Goal: Task Accomplishment & Management: Complete application form

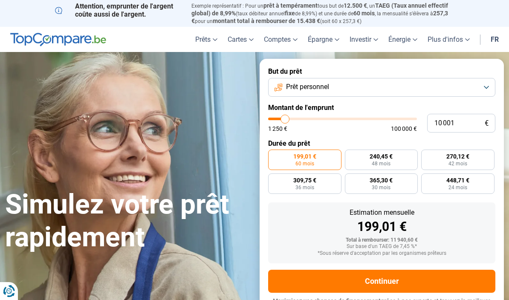
scroll to position [5, 0]
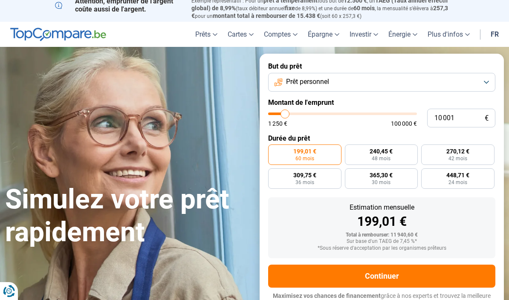
click at [481, 78] on button "Prêt personnel" at bounding box center [381, 82] width 227 height 19
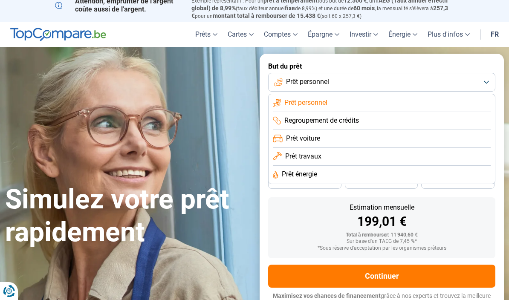
click at [319, 135] on span "Prêt voiture" at bounding box center [303, 138] width 34 height 9
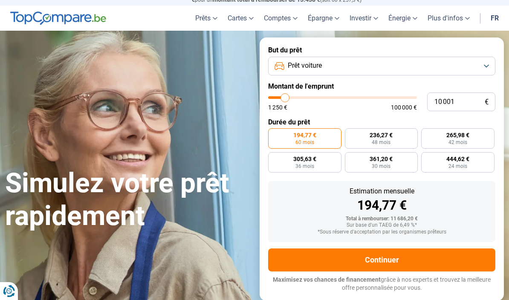
scroll to position [24, 0]
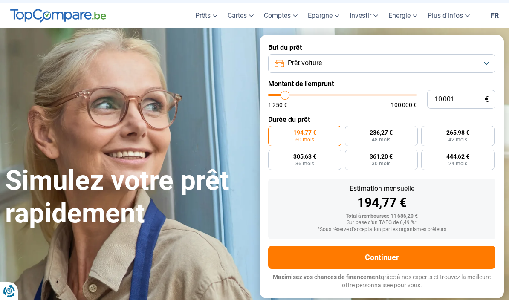
click at [388, 253] on button "Continuer" at bounding box center [381, 257] width 227 height 23
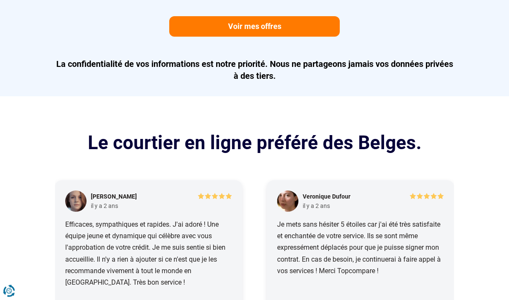
scroll to position [799, 0]
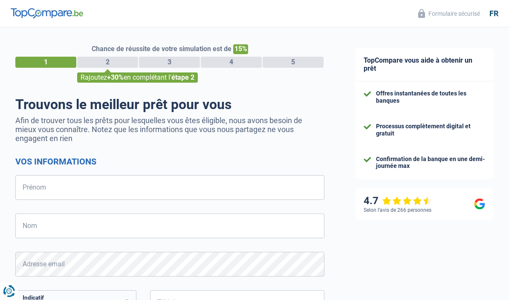
select select "32"
